Goal: Task Accomplishment & Management: Use online tool/utility

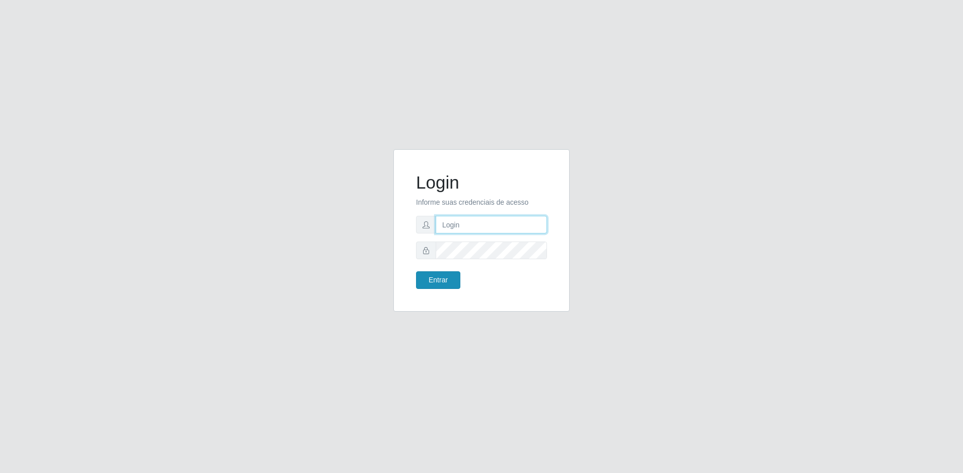
type input "[EMAIL_ADDRESS][DOMAIN_NAME]"
click at [437, 277] on button "Entrar" at bounding box center [438, 280] width 44 height 18
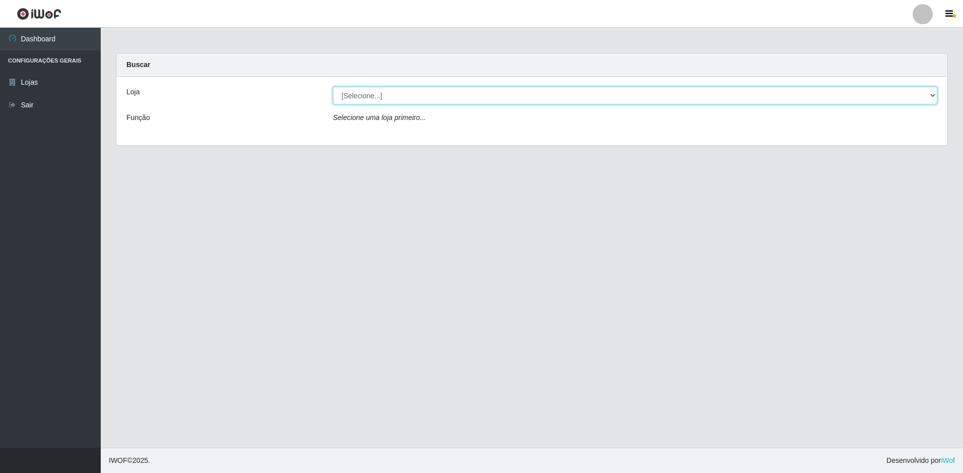
click at [838, 89] on select "[Selecione...] Extrabom - Loja 57 Anchieta" at bounding box center [635, 96] width 605 height 18
select select "470"
click at [333, 87] on select "[Selecione...] Extrabom - Loja 57 Anchieta" at bounding box center [635, 96] width 605 height 18
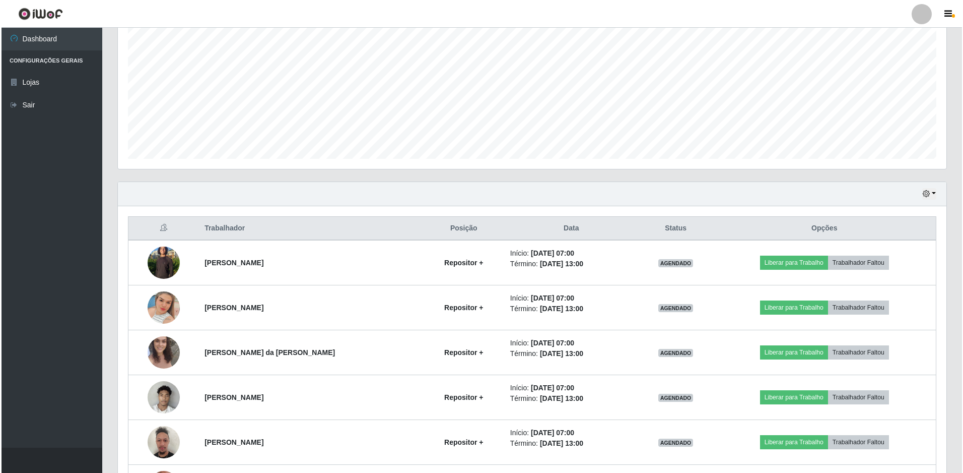
scroll to position [302, 0]
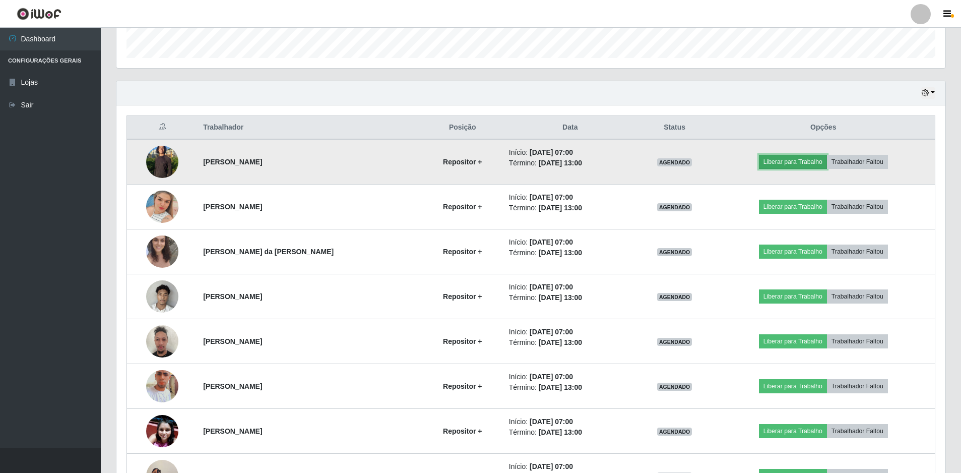
click at [791, 158] on button "Liberar para Trabalho" at bounding box center [793, 162] width 68 height 14
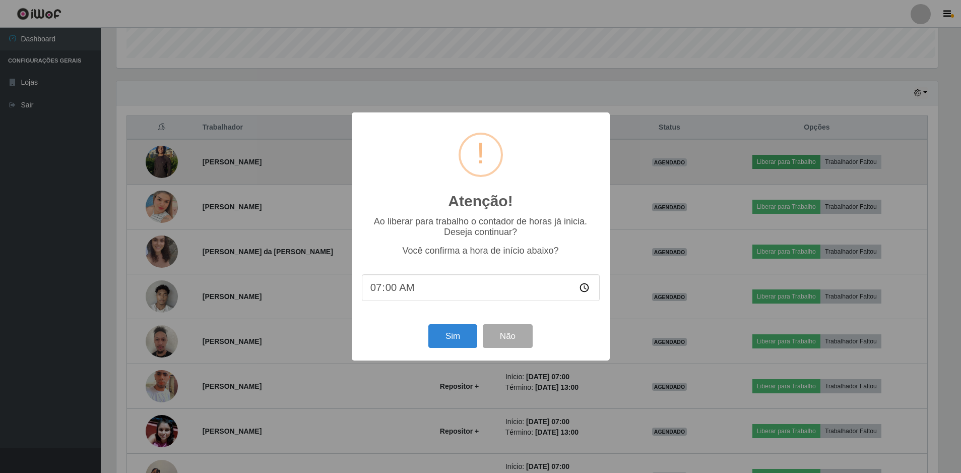
scroll to position [209, 824]
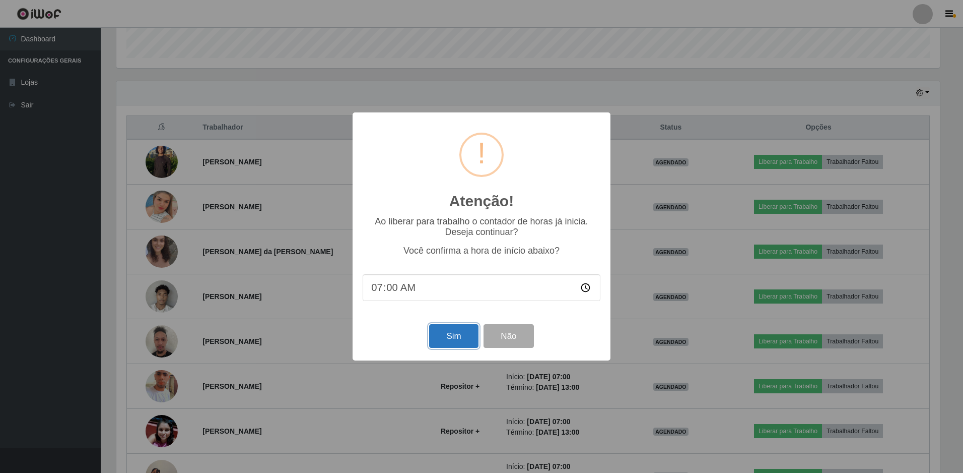
click at [462, 327] on button "Sim" at bounding box center [453, 336] width 49 height 24
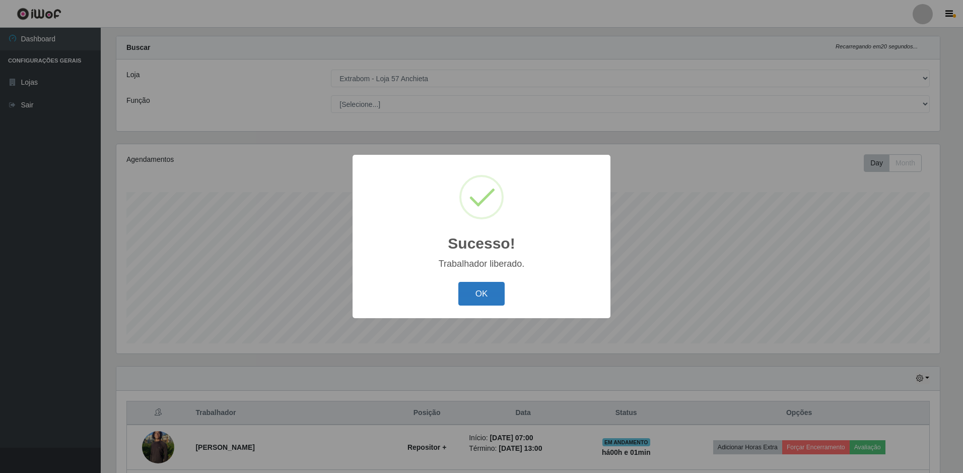
click at [469, 295] on button "OK" at bounding box center [481, 294] width 47 height 24
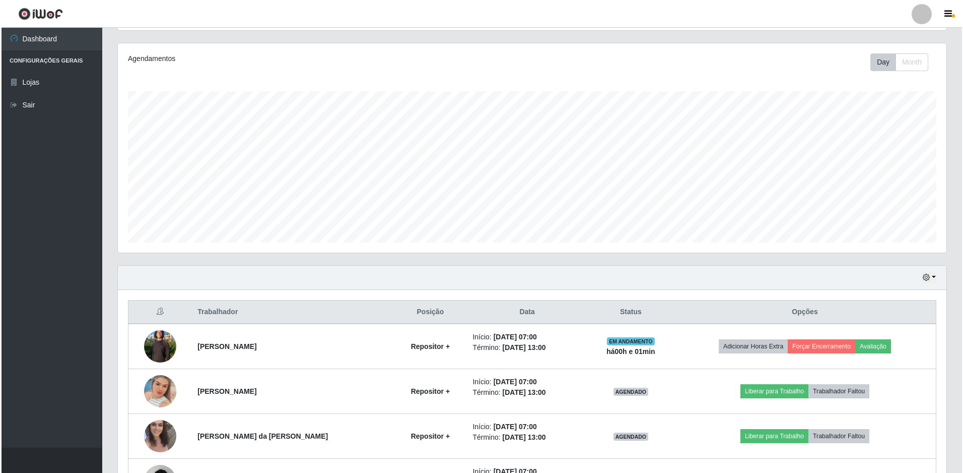
scroll to position [168, 0]
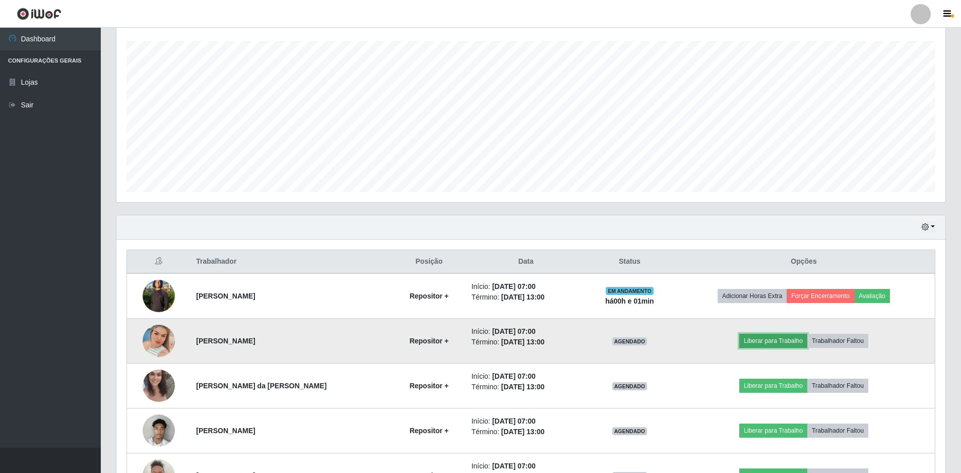
click at [773, 339] on button "Liberar para Trabalho" at bounding box center [773, 340] width 68 height 14
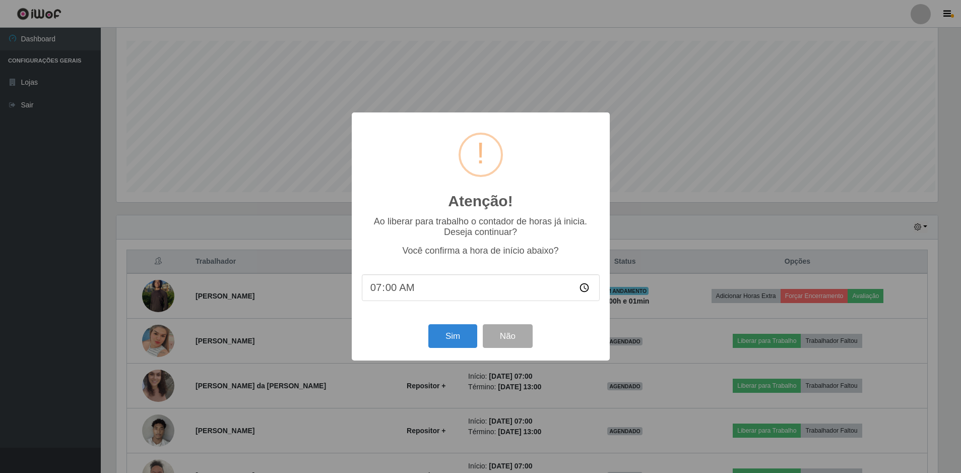
scroll to position [209, 824]
click at [464, 339] on button "Sim" at bounding box center [453, 336] width 49 height 24
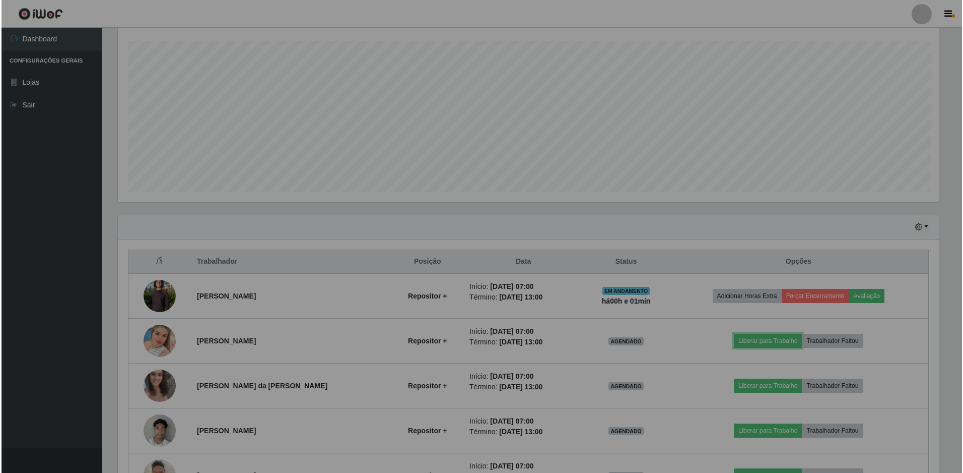
scroll to position [209, 829]
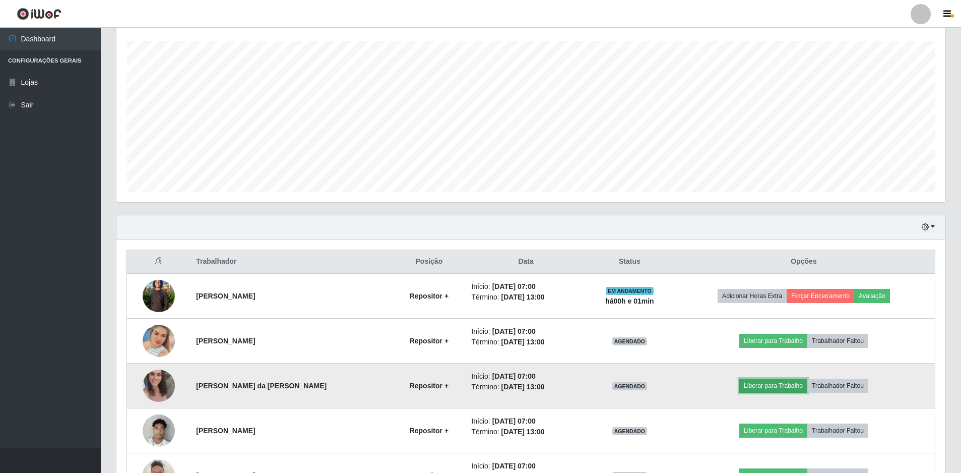
click at [772, 384] on button "Liberar para Trabalho" at bounding box center [773, 385] width 68 height 14
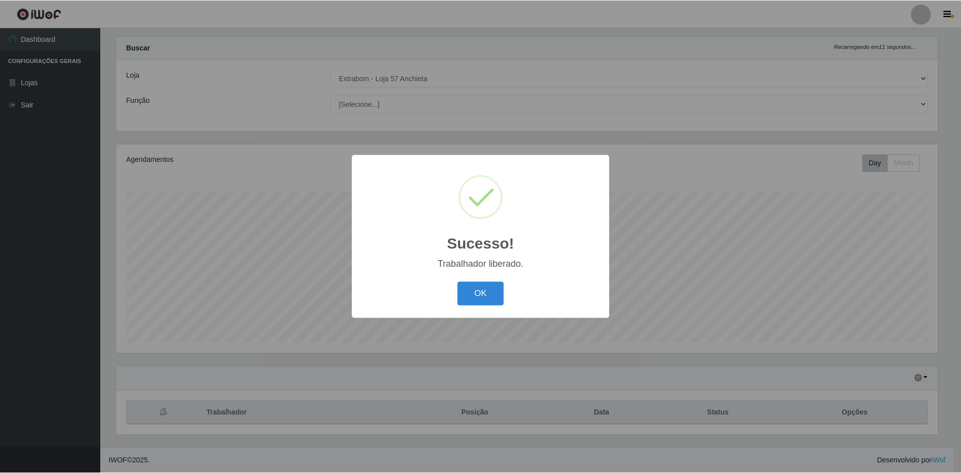
scroll to position [17, 0]
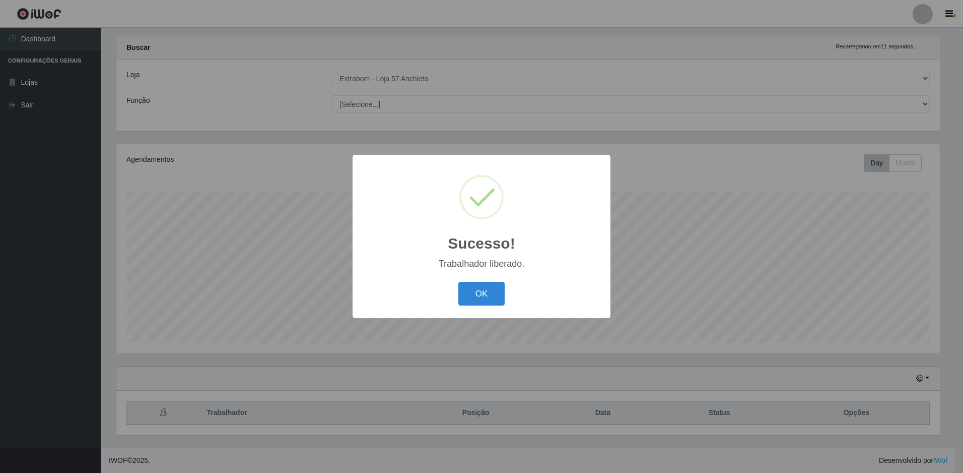
click at [437, 340] on div "Sucesso! × Trabalhador liberado. OK Cancel" at bounding box center [481, 236] width 963 height 473
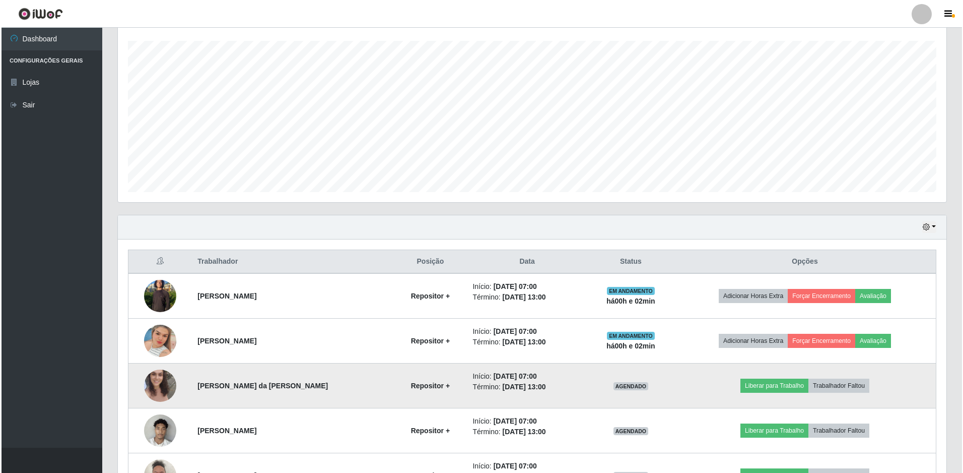
scroll to position [269, 0]
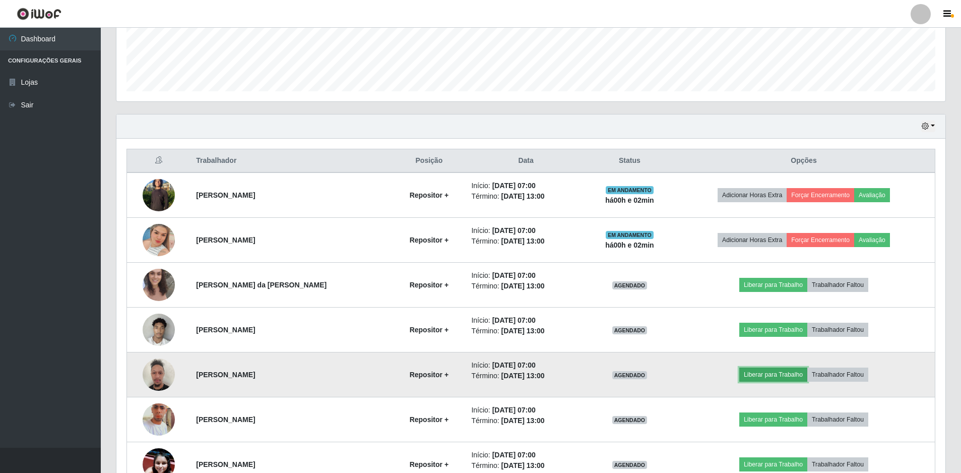
click at [777, 377] on button "Liberar para Trabalho" at bounding box center [773, 374] width 68 height 14
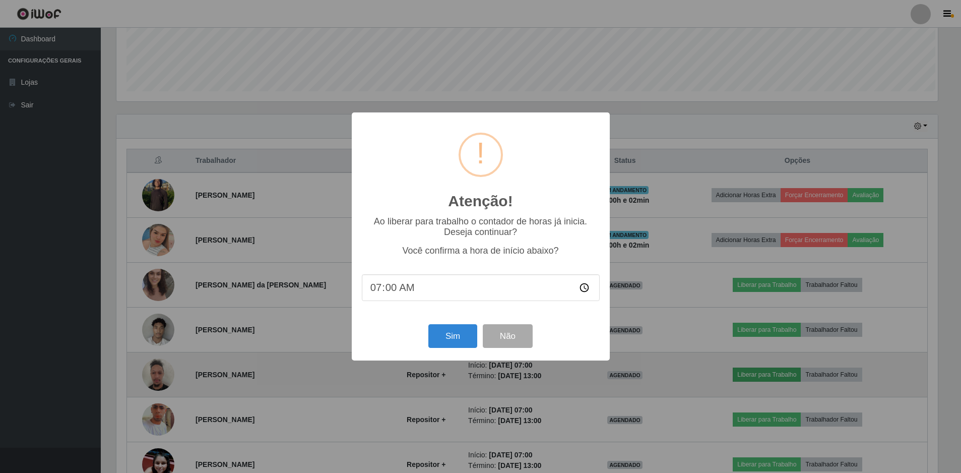
scroll to position [209, 824]
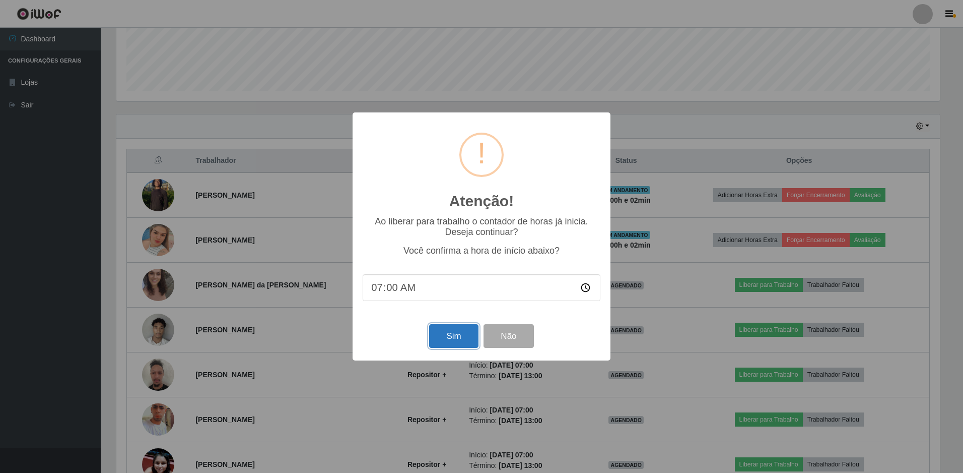
click at [459, 336] on button "Sim" at bounding box center [453, 336] width 49 height 24
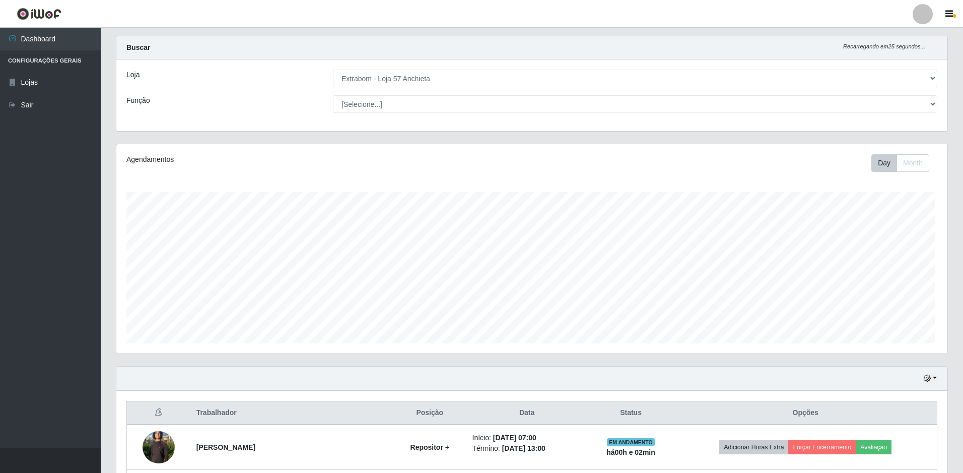
scroll to position [0, 0]
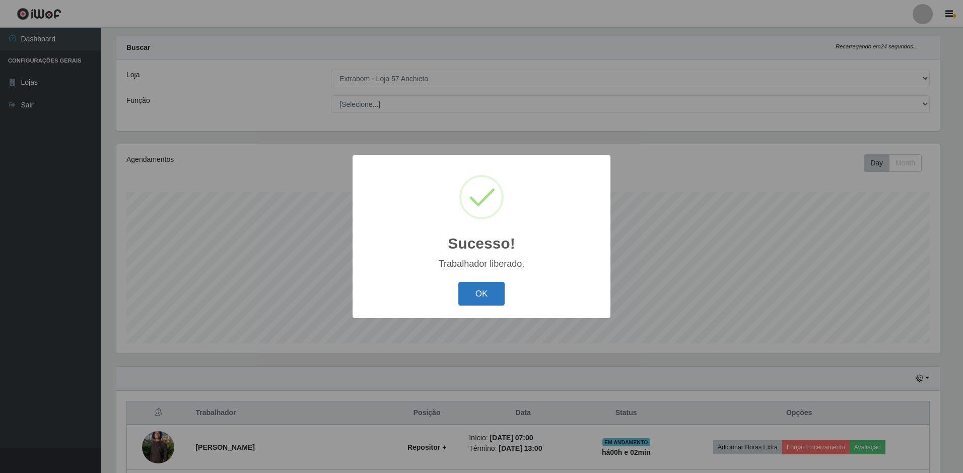
click at [471, 291] on button "OK" at bounding box center [481, 294] width 47 height 24
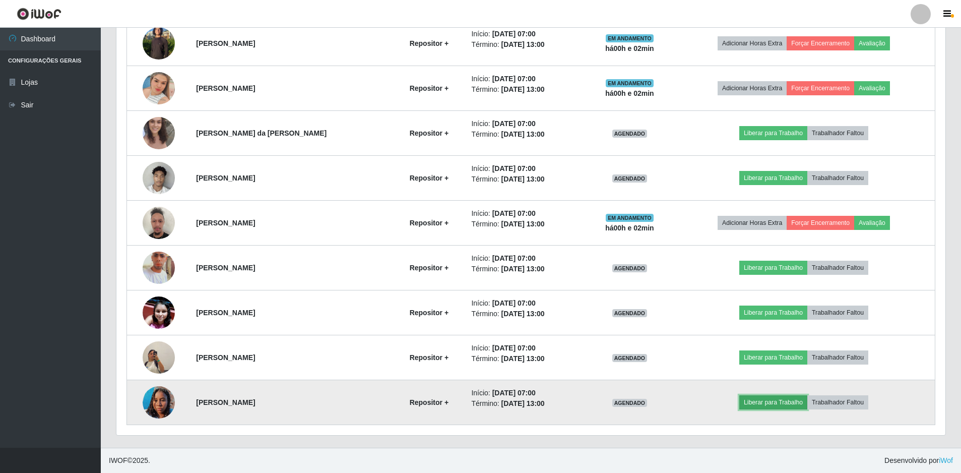
click at [773, 400] on button "Liberar para Trabalho" at bounding box center [773, 402] width 68 height 14
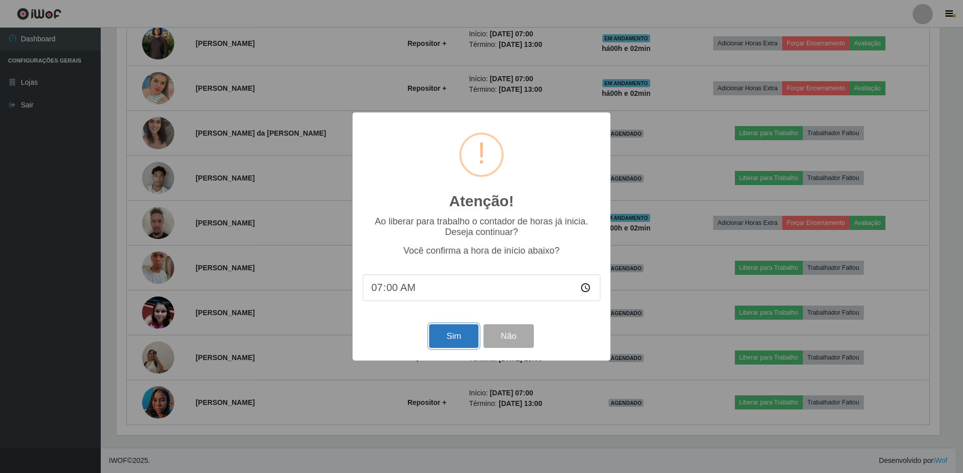
click at [449, 331] on button "Sim" at bounding box center [453, 336] width 49 height 24
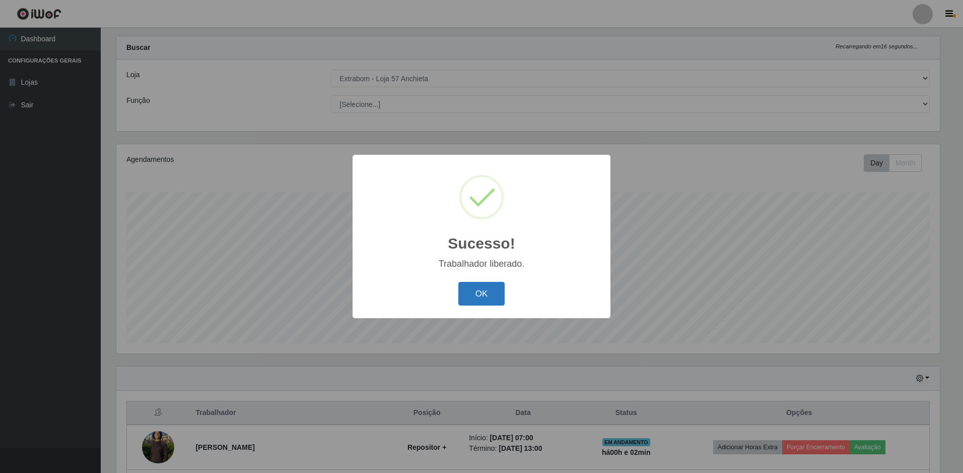
click at [493, 287] on button "OK" at bounding box center [481, 294] width 47 height 24
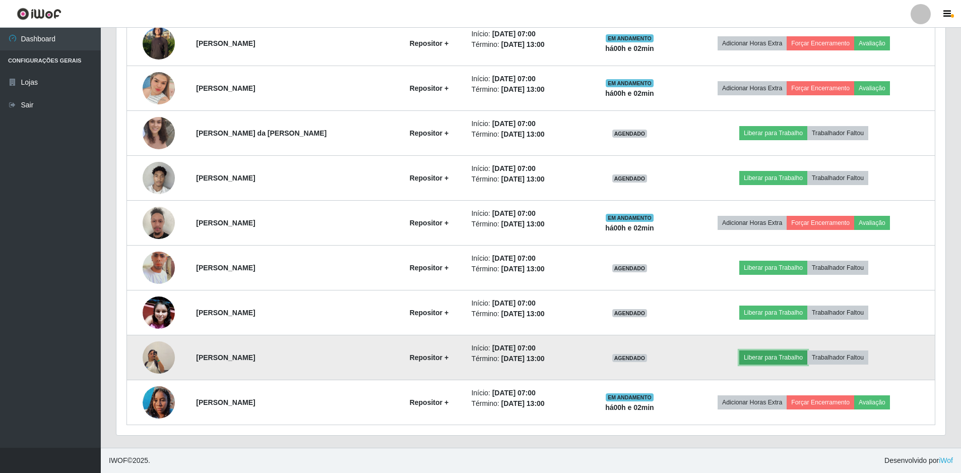
click at [774, 358] on button "Liberar para Trabalho" at bounding box center [773, 357] width 68 height 14
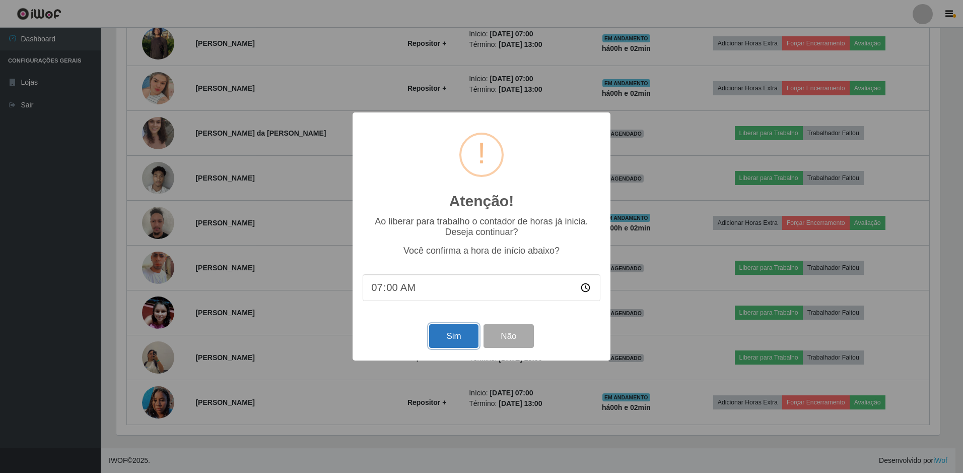
click at [456, 335] on button "Sim" at bounding box center [453, 336] width 49 height 24
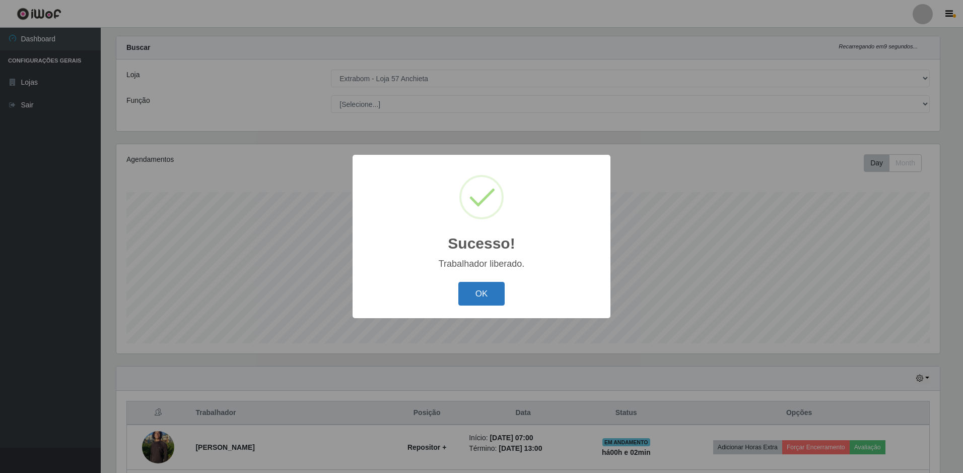
click at [497, 290] on button "OK" at bounding box center [481, 294] width 47 height 24
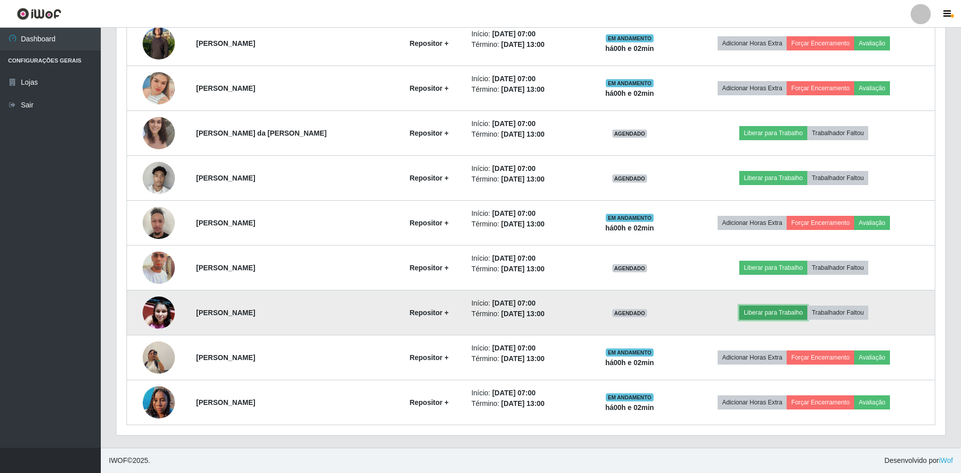
click at [761, 308] on button "Liberar para Trabalho" at bounding box center [773, 312] width 68 height 14
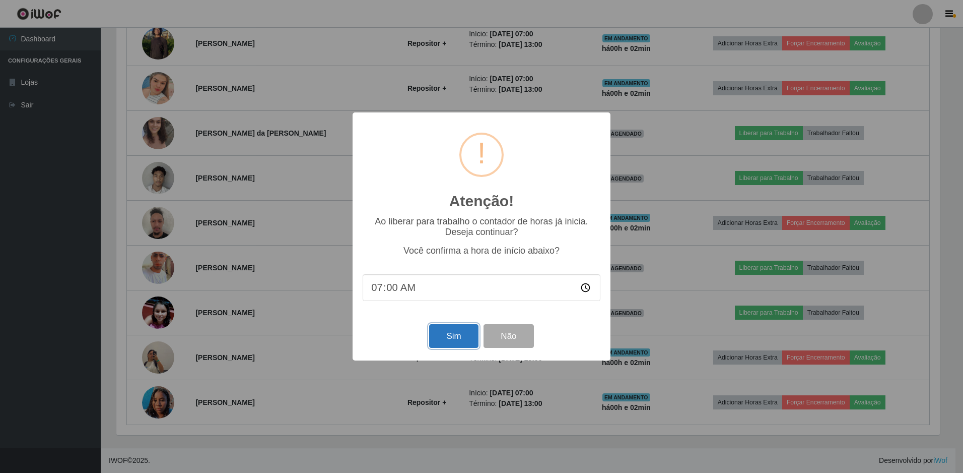
click at [442, 336] on button "Sim" at bounding box center [453, 336] width 49 height 24
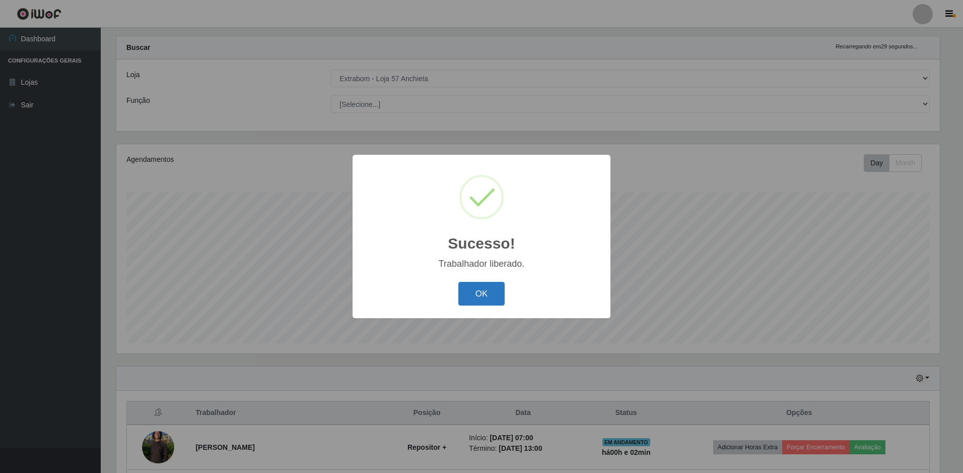
click at [473, 302] on button "OK" at bounding box center [481, 294] width 47 height 24
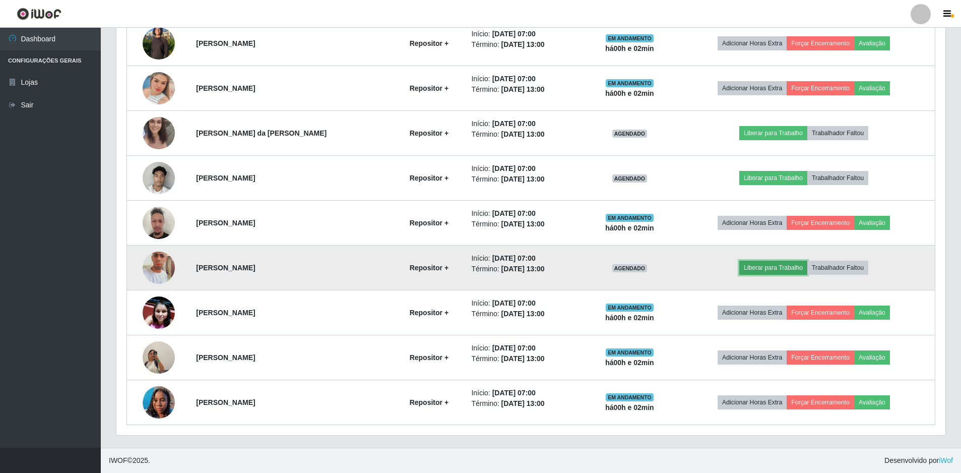
click at [786, 265] on button "Liberar para Trabalho" at bounding box center [773, 267] width 68 height 14
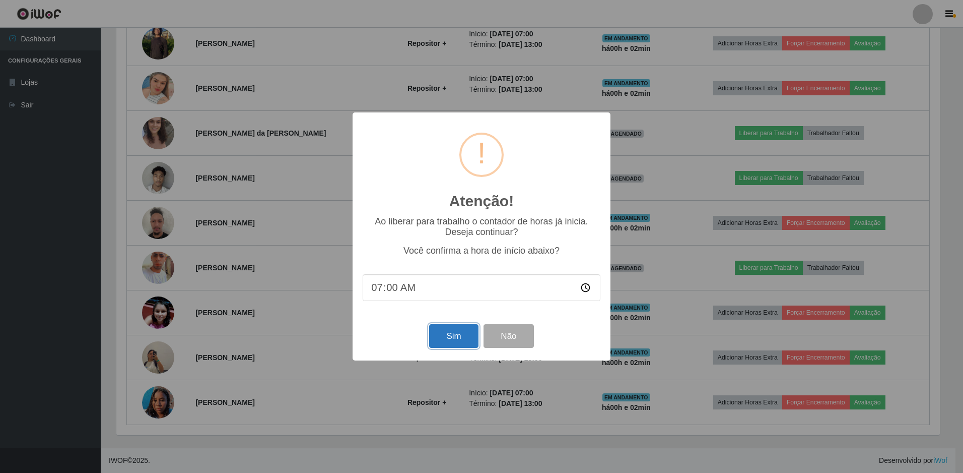
click at [456, 332] on button "Sim" at bounding box center [453, 336] width 49 height 24
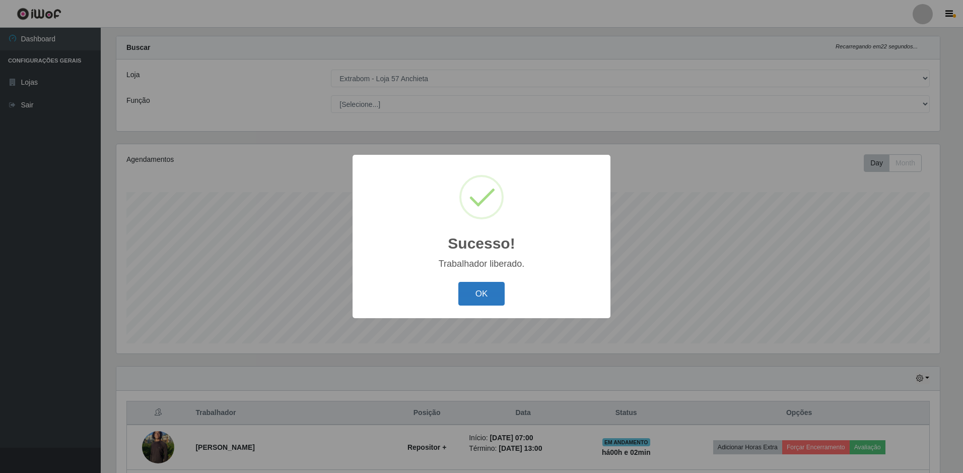
click at [491, 286] on button "OK" at bounding box center [481, 294] width 47 height 24
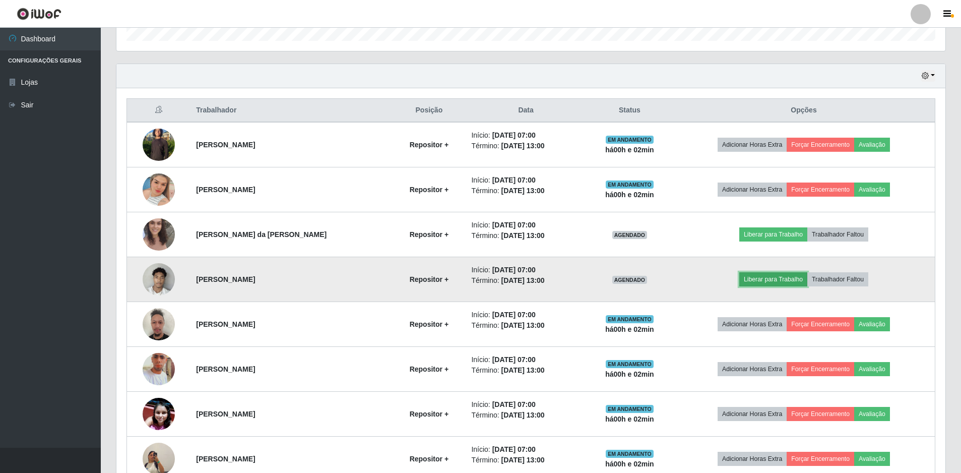
click at [774, 279] on button "Liberar para Trabalho" at bounding box center [773, 279] width 68 height 14
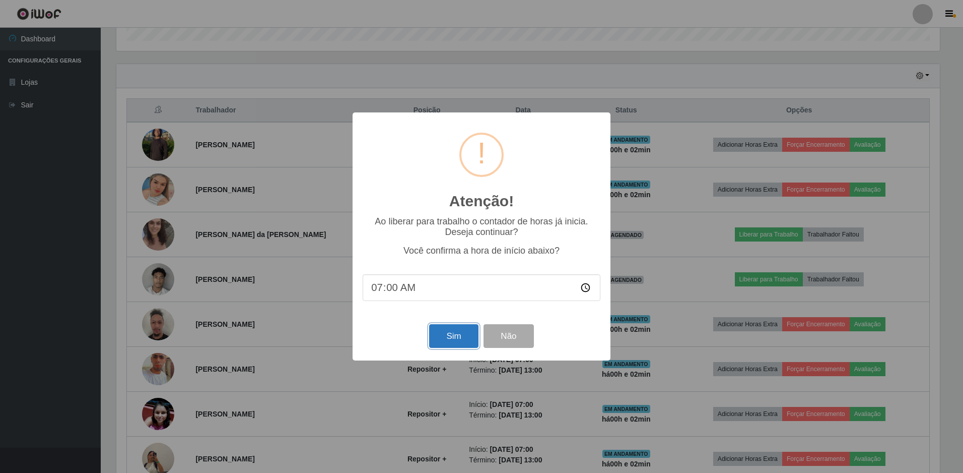
click at [449, 333] on button "Sim" at bounding box center [453, 336] width 49 height 24
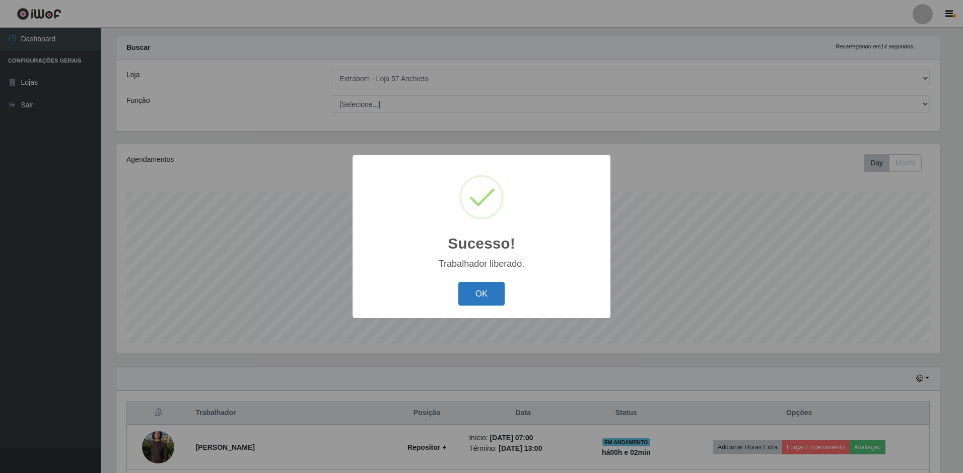
click at [473, 290] on button "OK" at bounding box center [481, 294] width 47 height 24
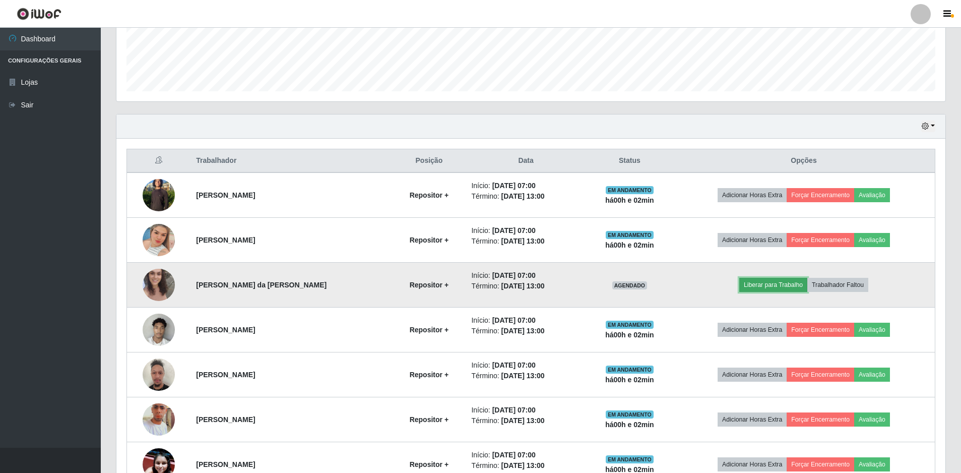
click at [781, 286] on button "Liberar para Trabalho" at bounding box center [773, 285] width 68 height 14
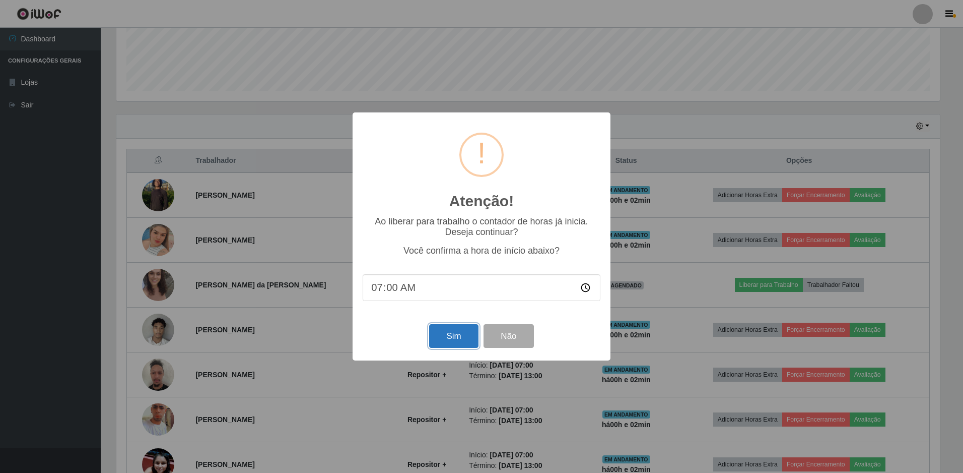
click at [455, 333] on button "Sim" at bounding box center [453, 336] width 49 height 24
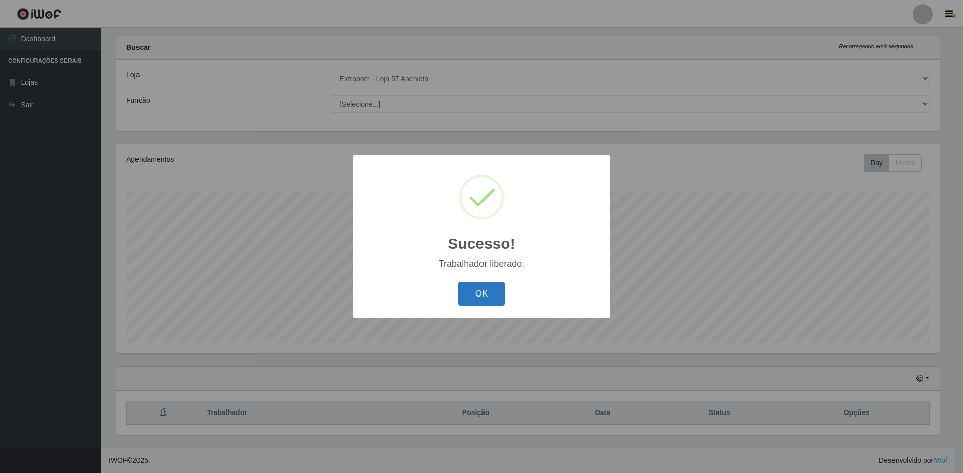
click at [490, 294] on button "OK" at bounding box center [481, 294] width 47 height 24
